Goal: Book appointment/travel/reservation

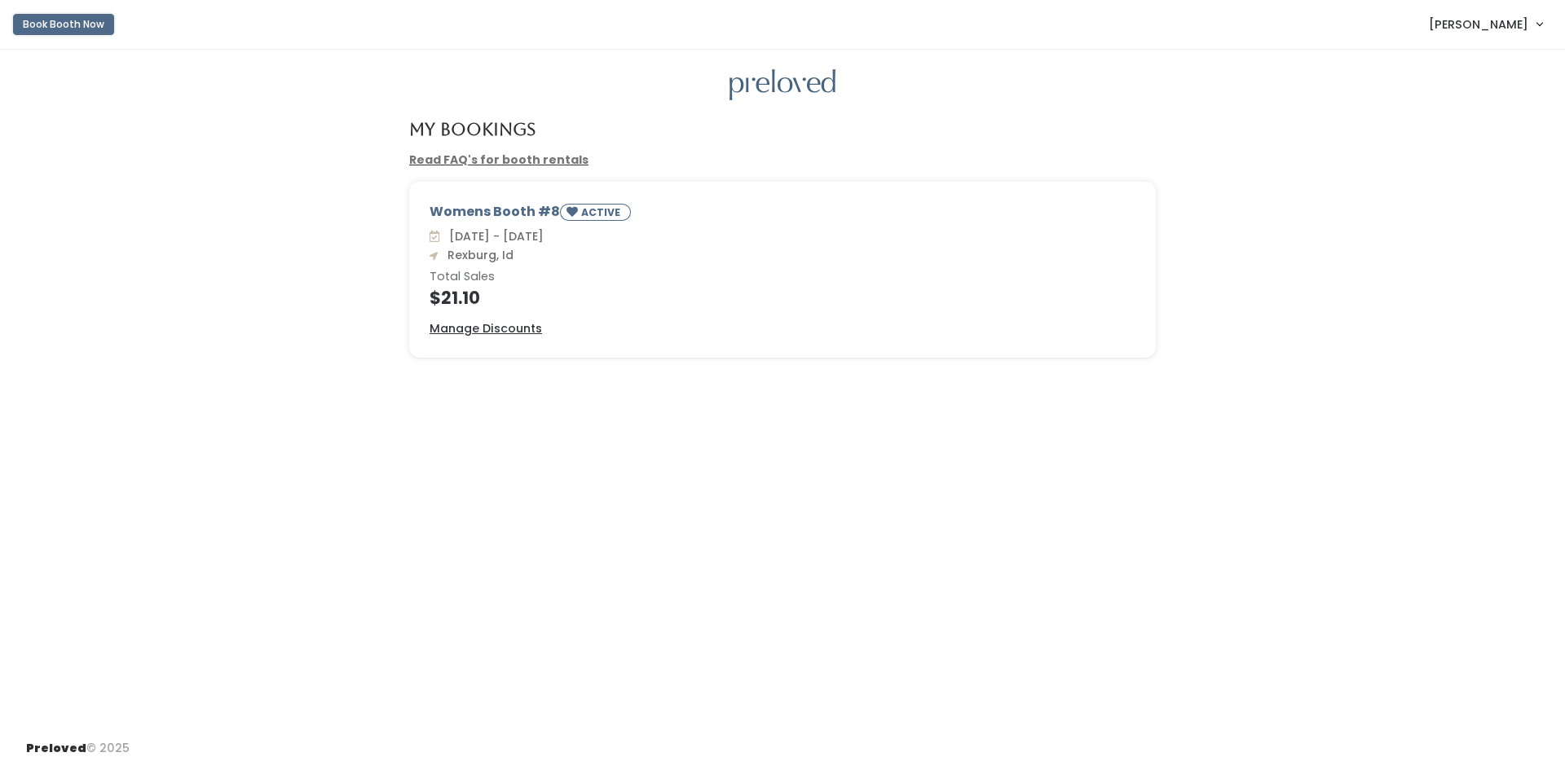
click at [95, 25] on button "Book Booth Now" at bounding box center [63, 24] width 101 height 21
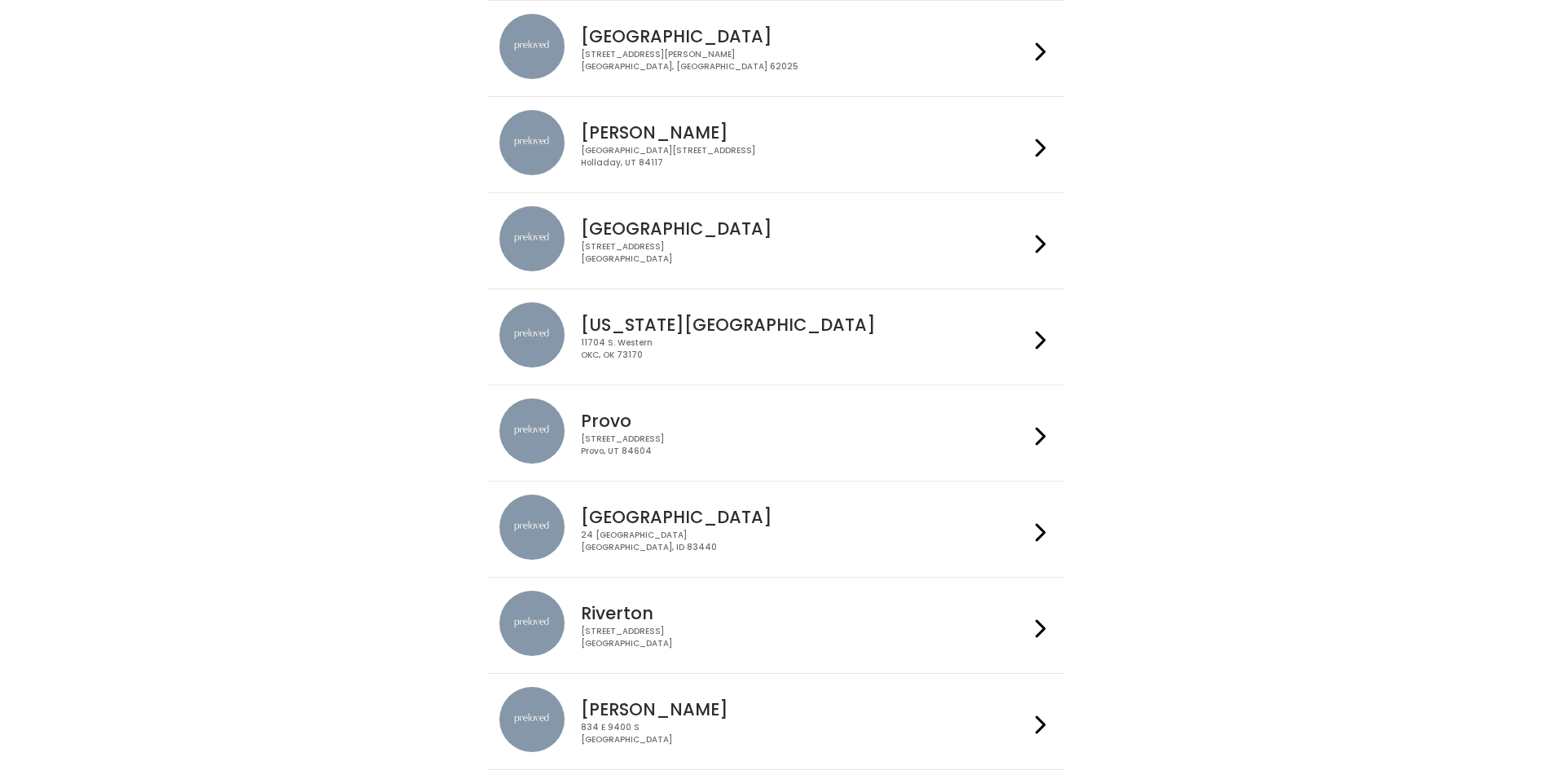
scroll to position [326, 0]
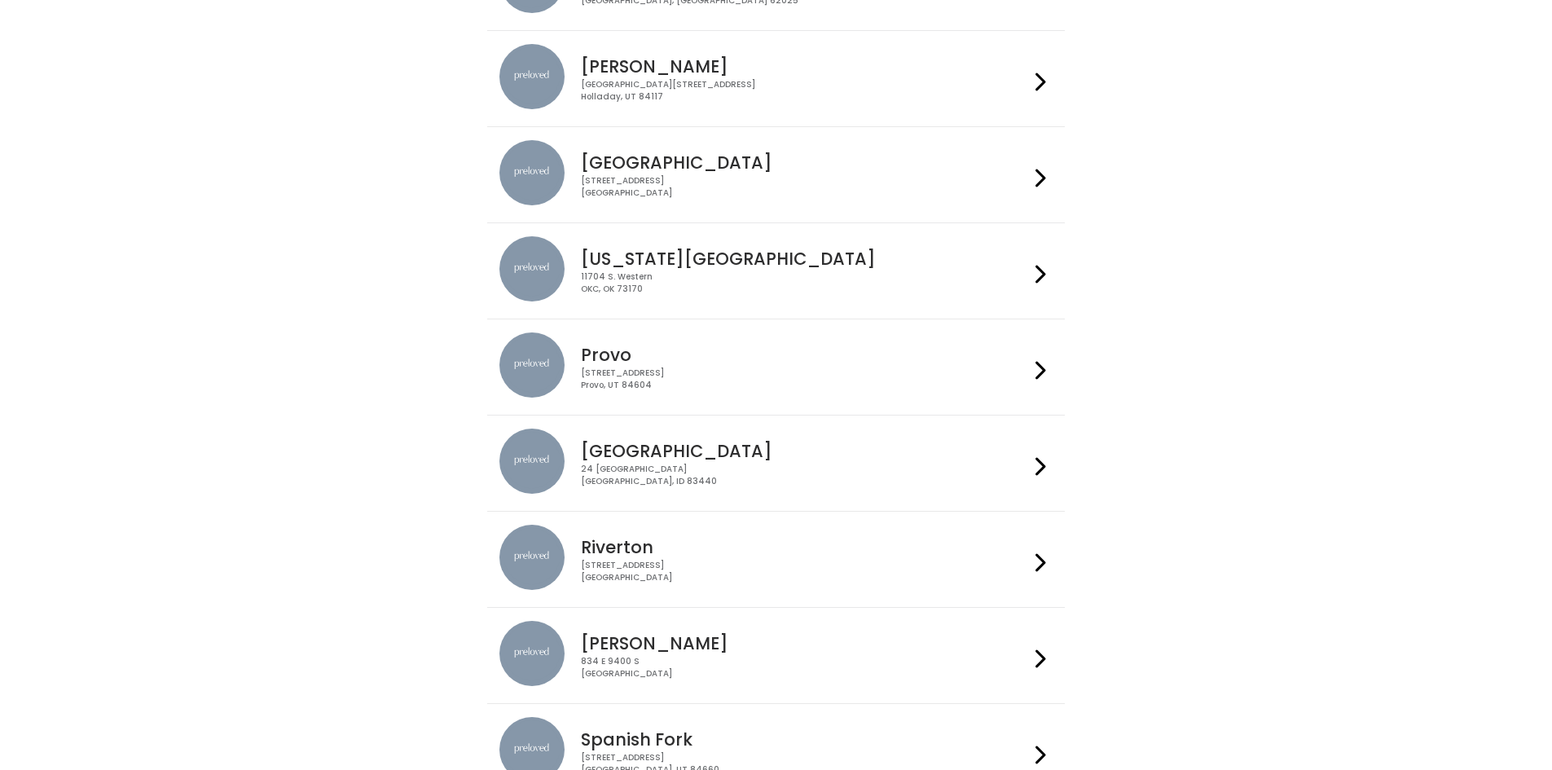
click at [677, 460] on h4 "[GEOGRAPHIC_DATA]" at bounding box center [805, 451] width 448 height 19
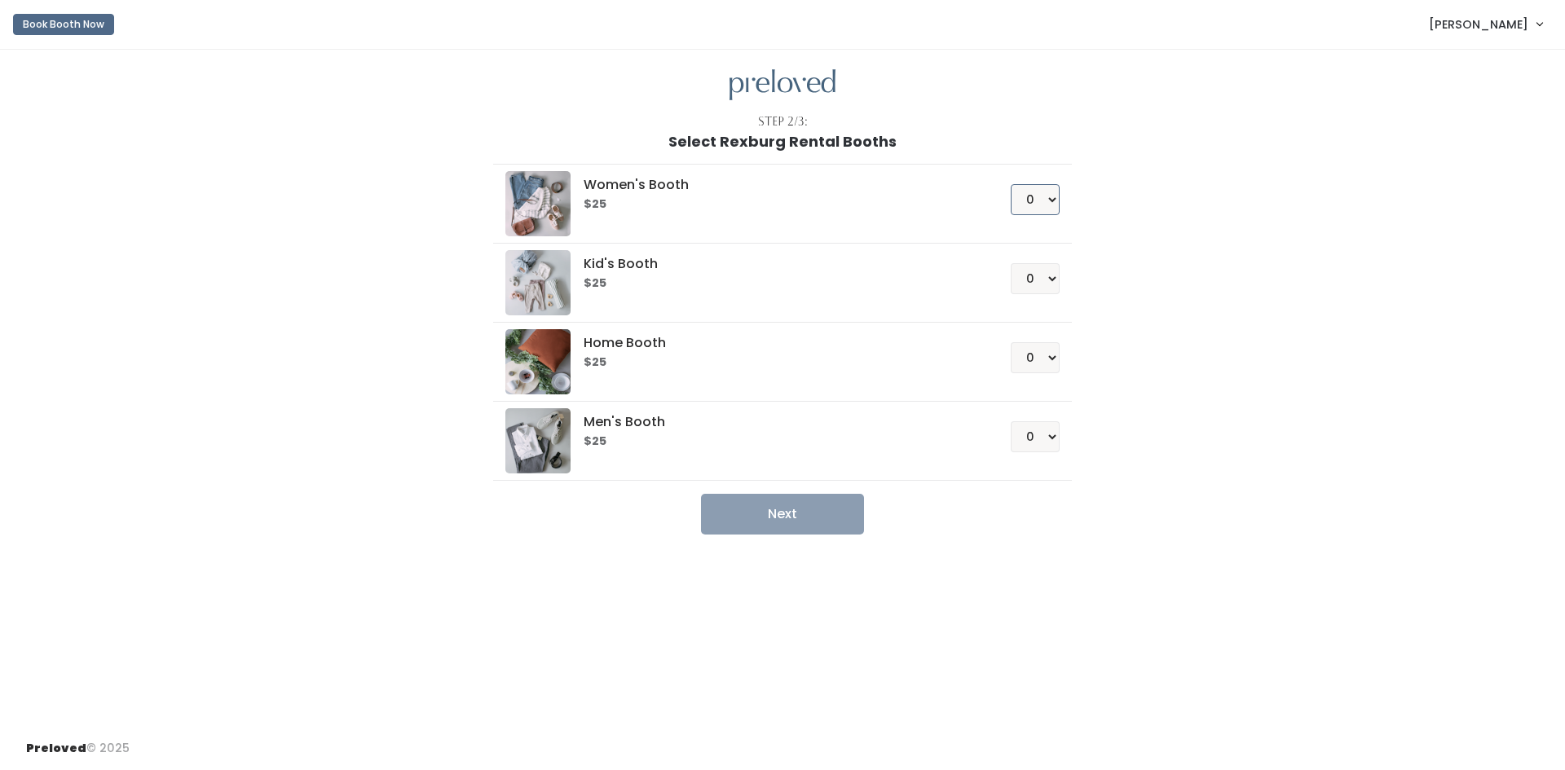
click at [1049, 192] on select "0 1 2 3 4" at bounding box center [1034, 199] width 49 height 31
select select "1"
click at [1010, 184] on select "0 1 2 3 4" at bounding box center [1034, 199] width 49 height 31
click at [808, 510] on button "Next" at bounding box center [782, 514] width 163 height 41
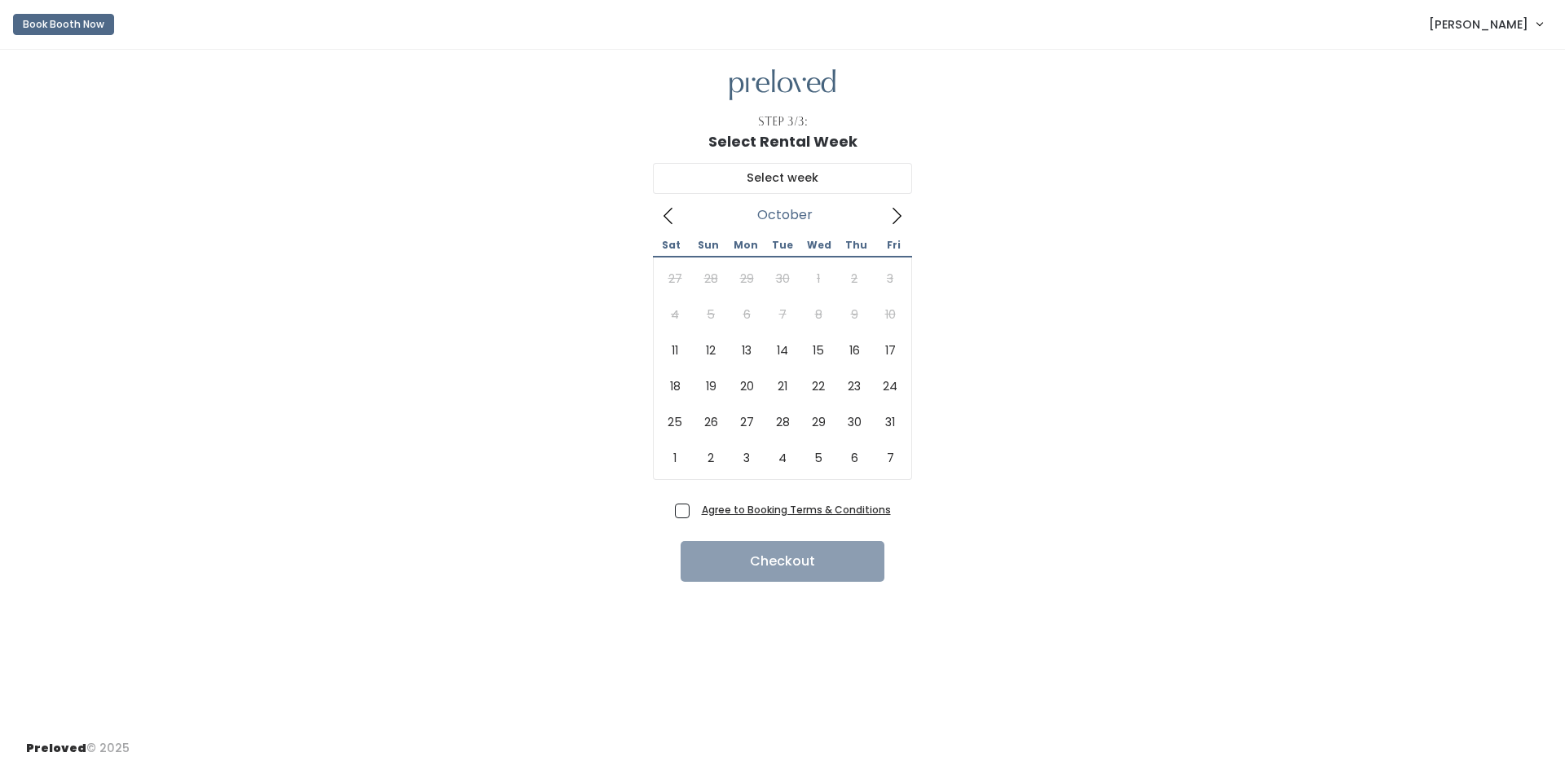
click at [896, 209] on icon at bounding box center [896, 216] width 18 height 18
